Goal: Transaction & Acquisition: Book appointment/travel/reservation

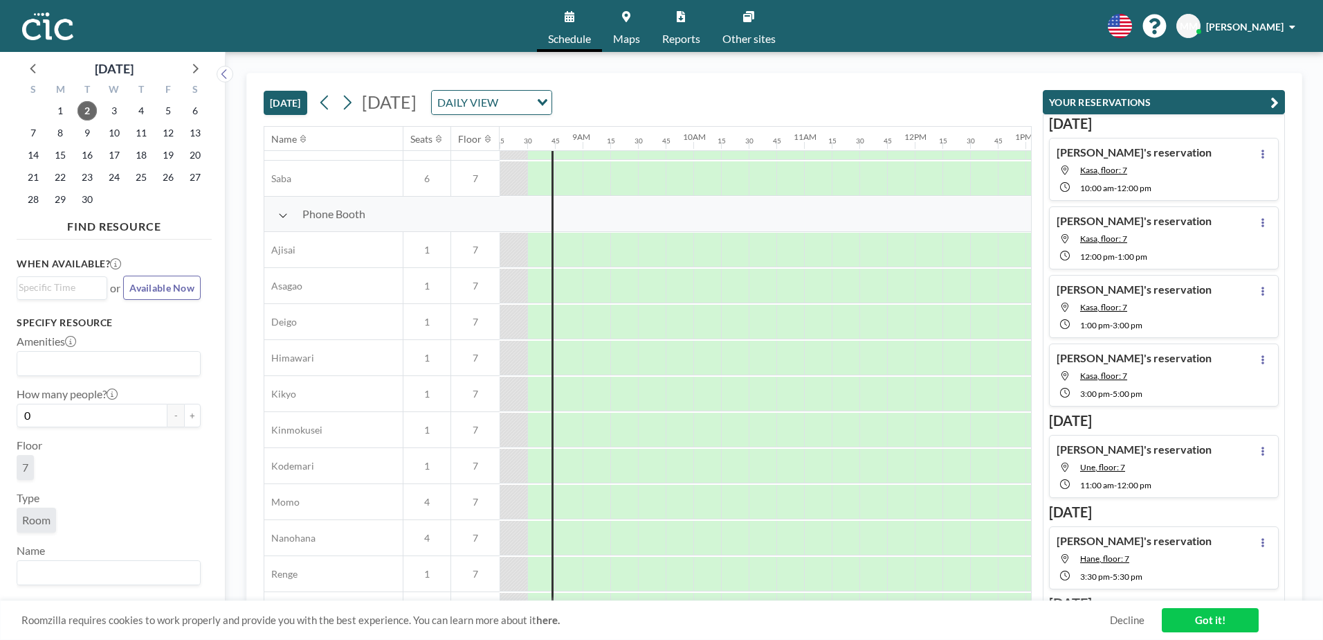
scroll to position [350, 914]
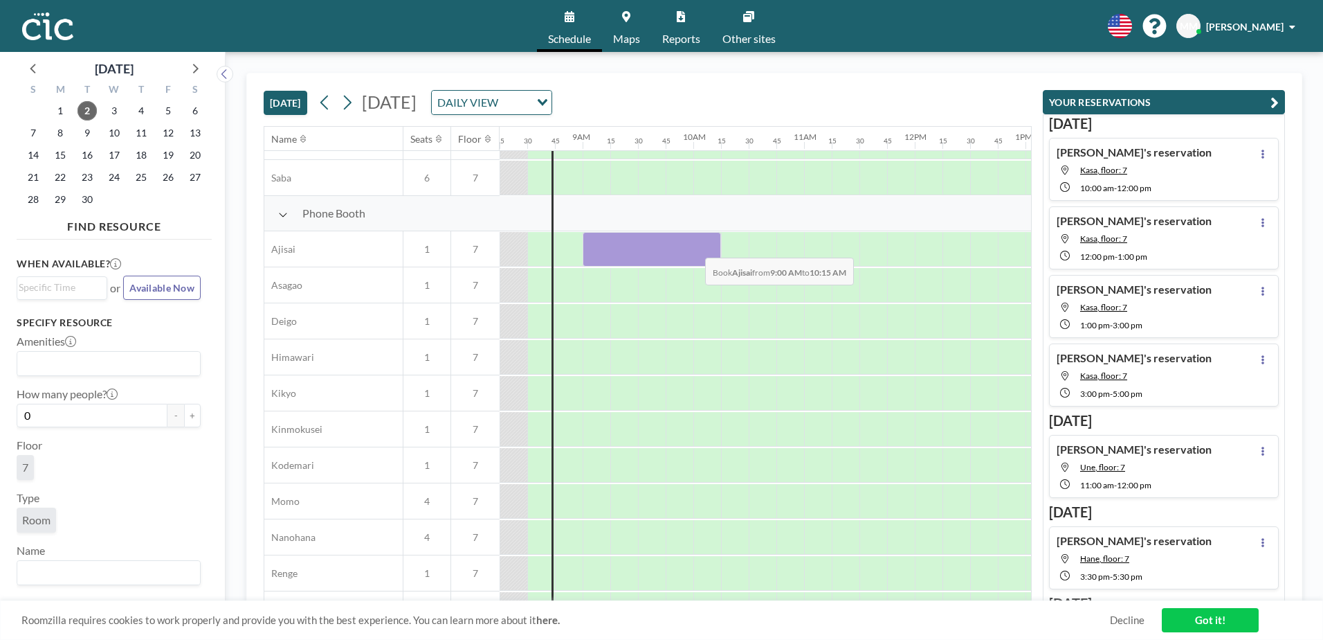
drag, startPoint x: 604, startPoint y: 251, endPoint x: 694, endPoint y: 247, distance: 90.8
click at [694, 247] on div at bounding box center [652, 249] width 138 height 35
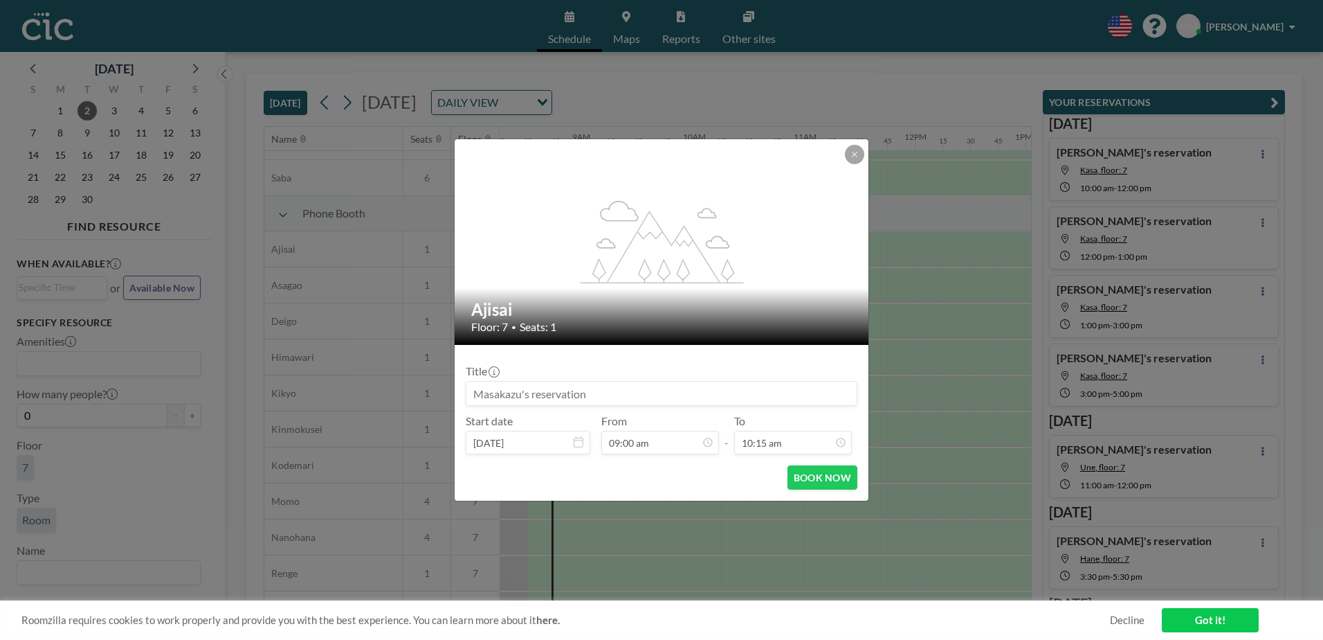
click at [849, 150] on button at bounding box center [854, 154] width 19 height 19
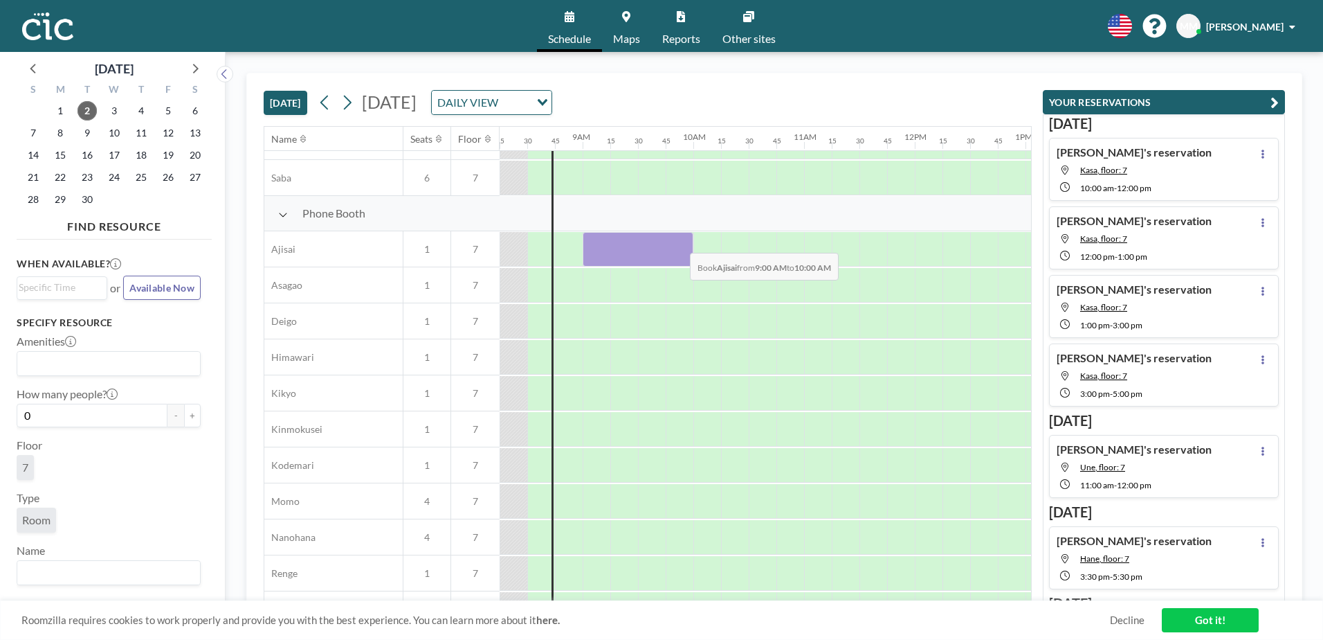
drag, startPoint x: 608, startPoint y: 244, endPoint x: 679, endPoint y: 242, distance: 71.3
click at [679, 242] on div at bounding box center [638, 249] width 111 height 35
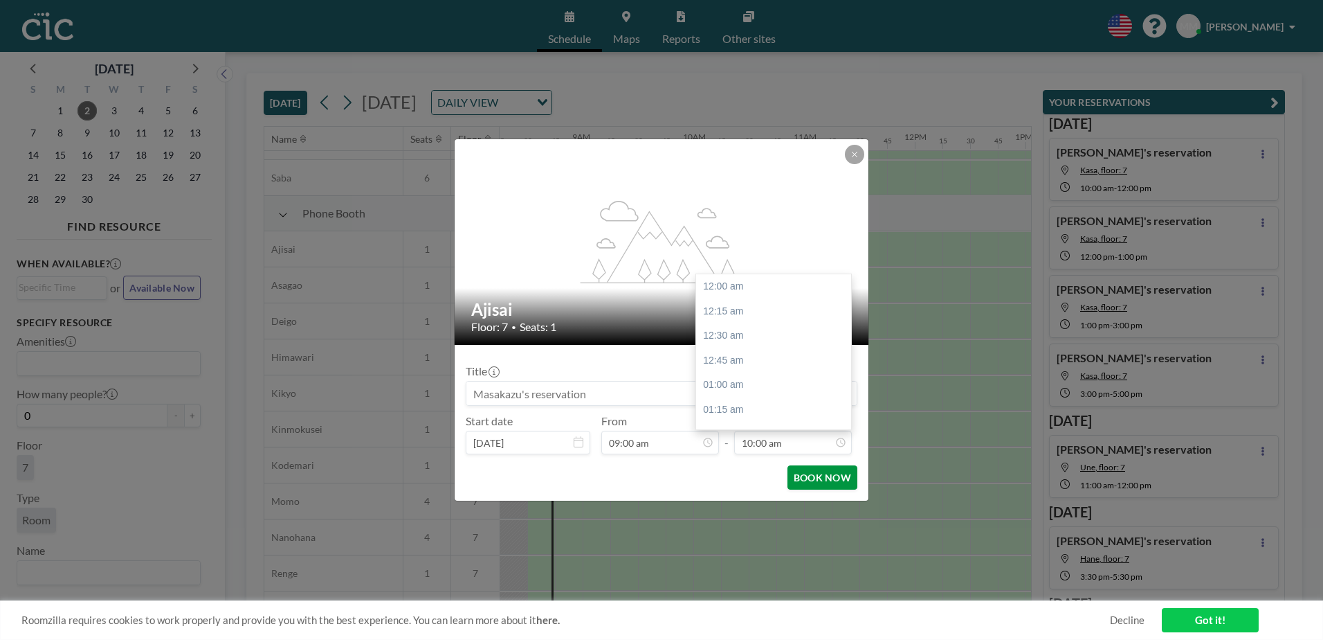
scroll to position [986, 0]
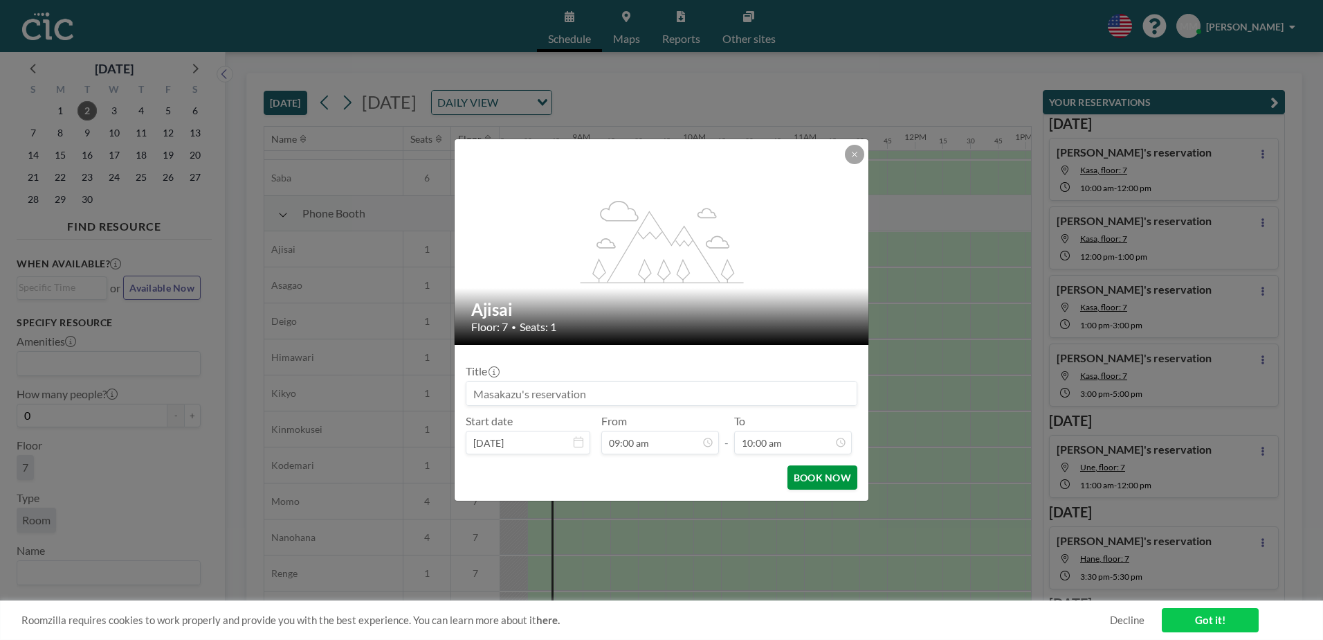
click at [834, 475] on button "BOOK NOW" at bounding box center [823, 477] width 70 height 24
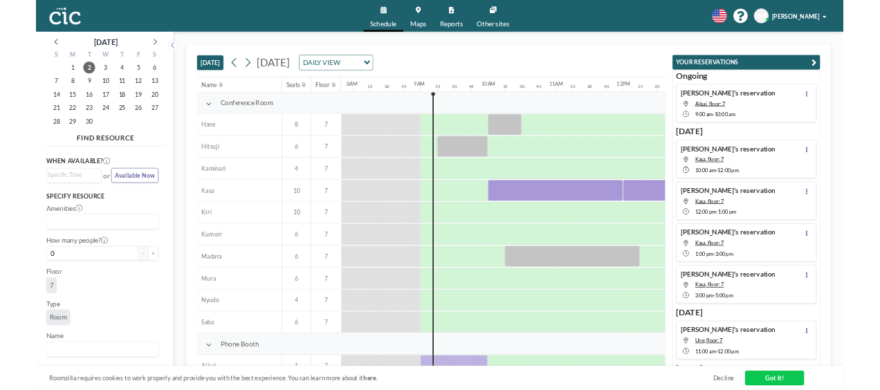
scroll to position [0, 969]
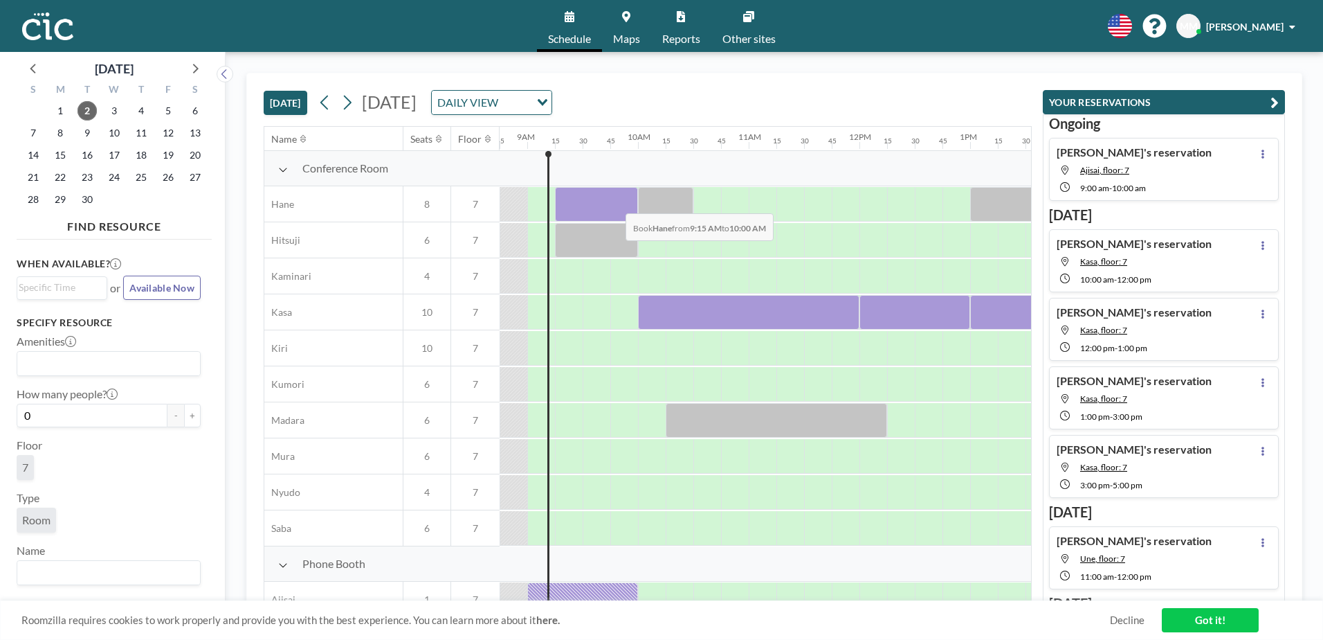
drag, startPoint x: 581, startPoint y: 203, endPoint x: 615, endPoint y: 203, distance: 33.2
click at [615, 203] on div at bounding box center [596, 204] width 83 height 35
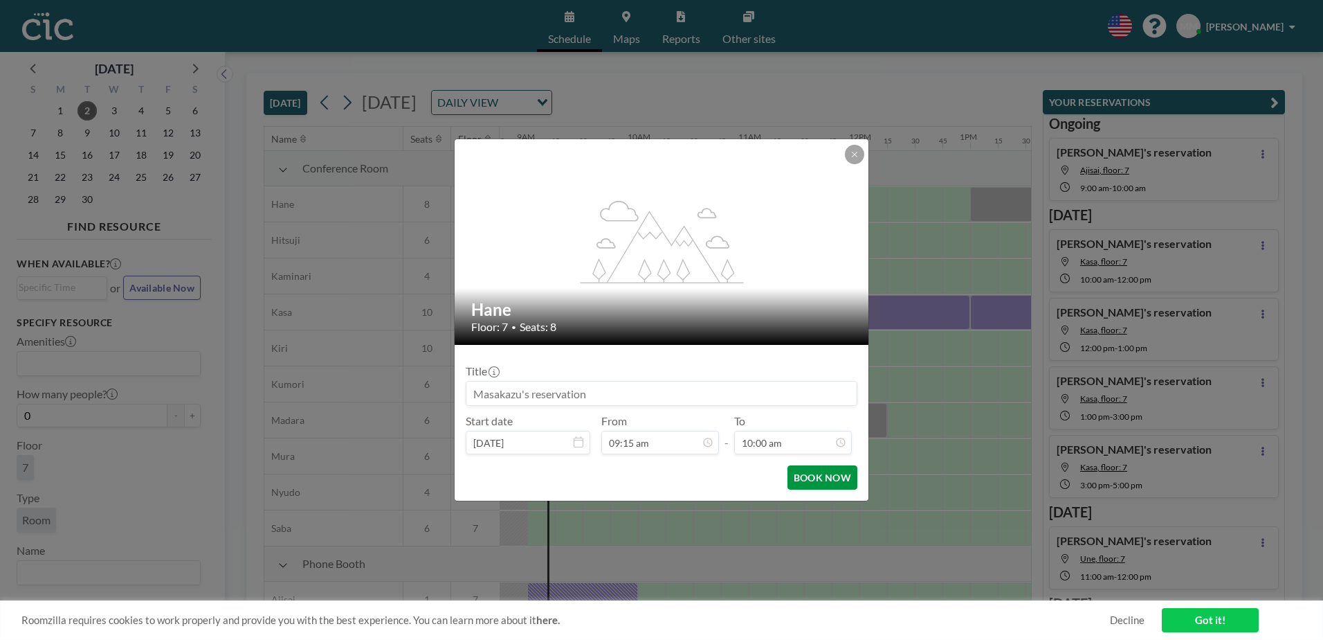
click at [823, 482] on button "BOOK NOW" at bounding box center [823, 477] width 70 height 24
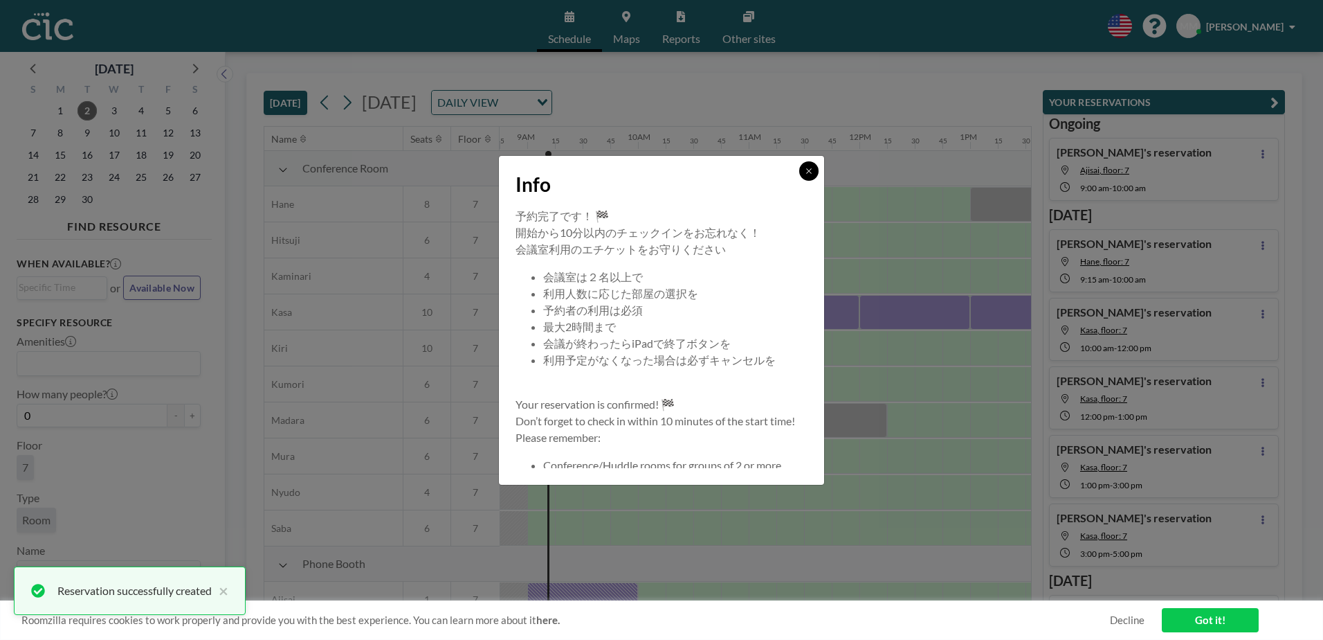
click at [808, 170] on icon at bounding box center [808, 170] width 5 height 5
